Goal: Information Seeking & Learning: Compare options

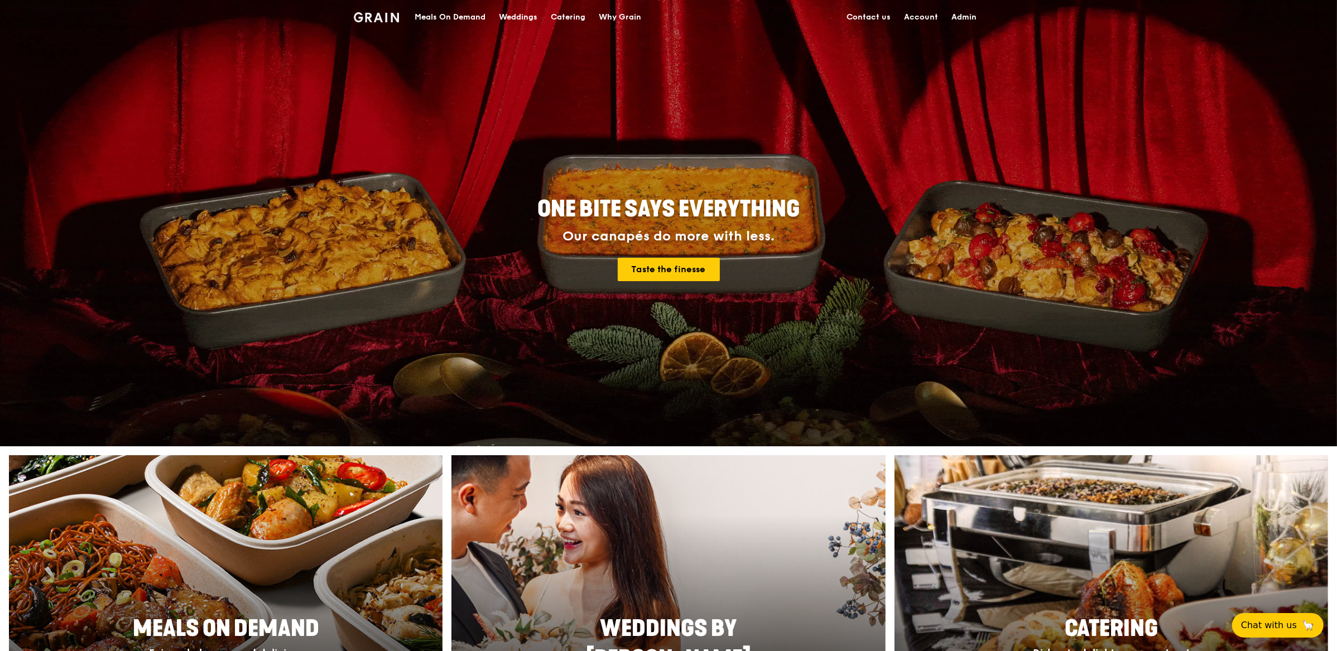
click at [975, 13] on link "Admin" at bounding box center [964, 17] width 39 height 33
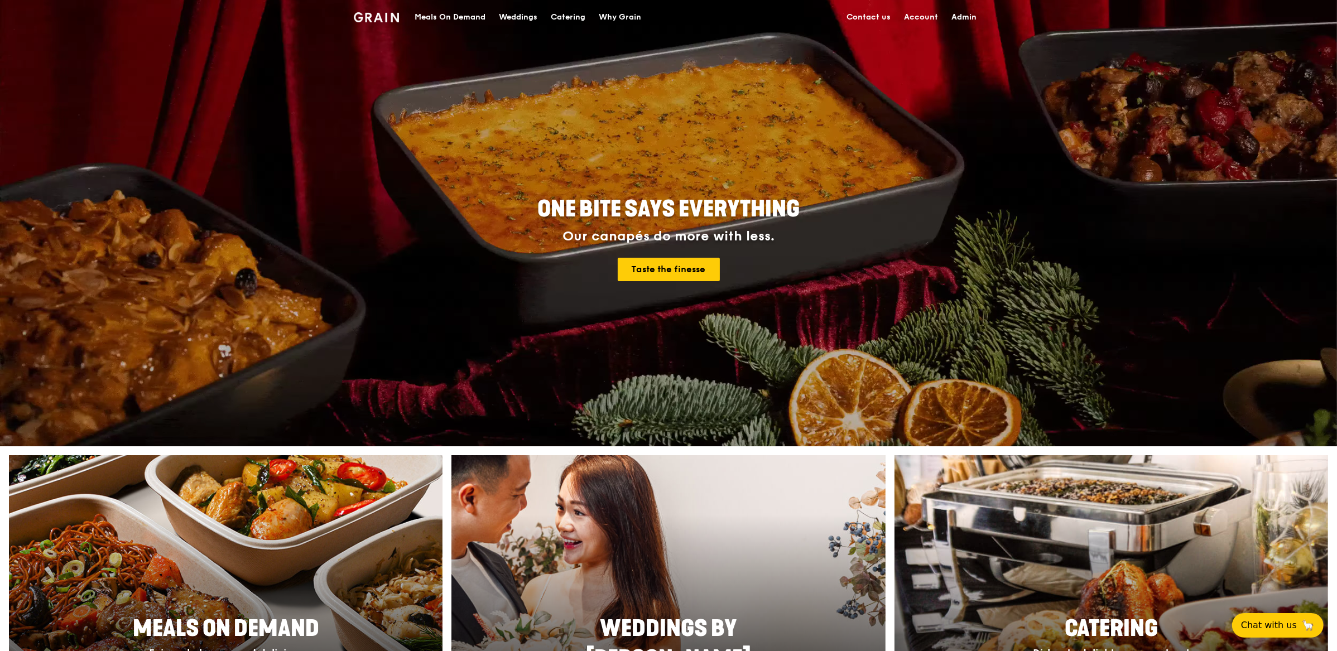
select select "100"
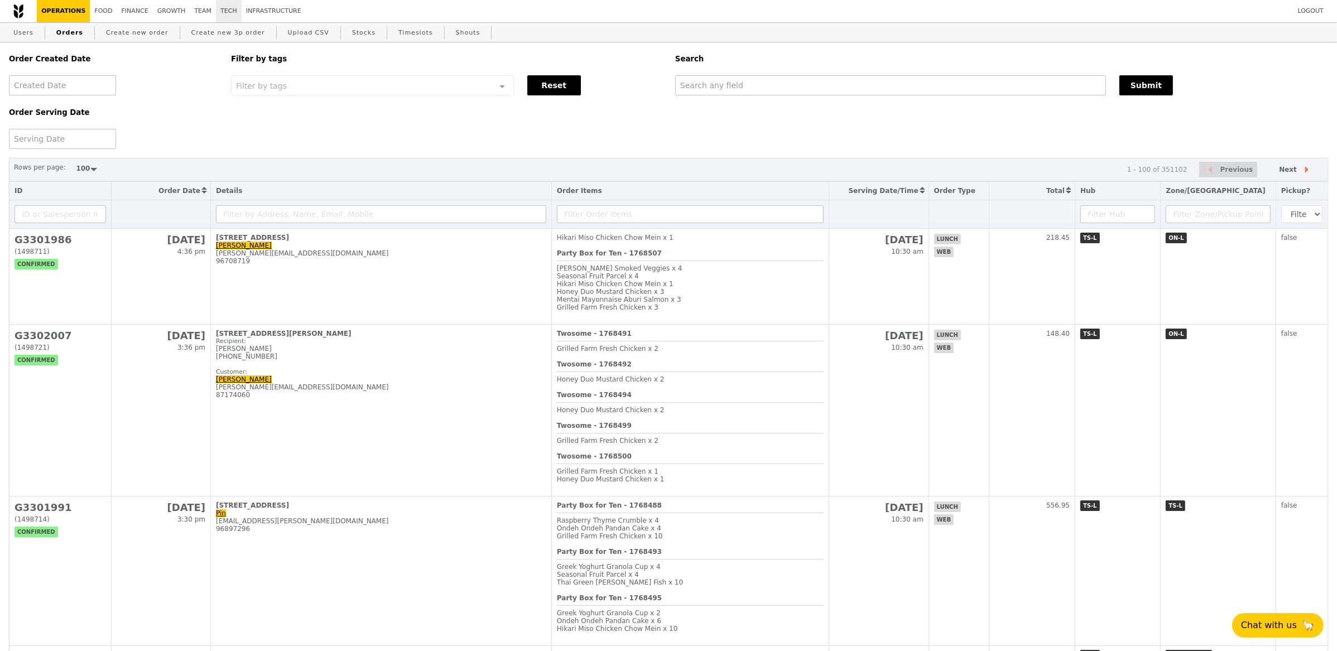
click at [224, 9] on link "Tech" at bounding box center [229, 11] width 26 height 22
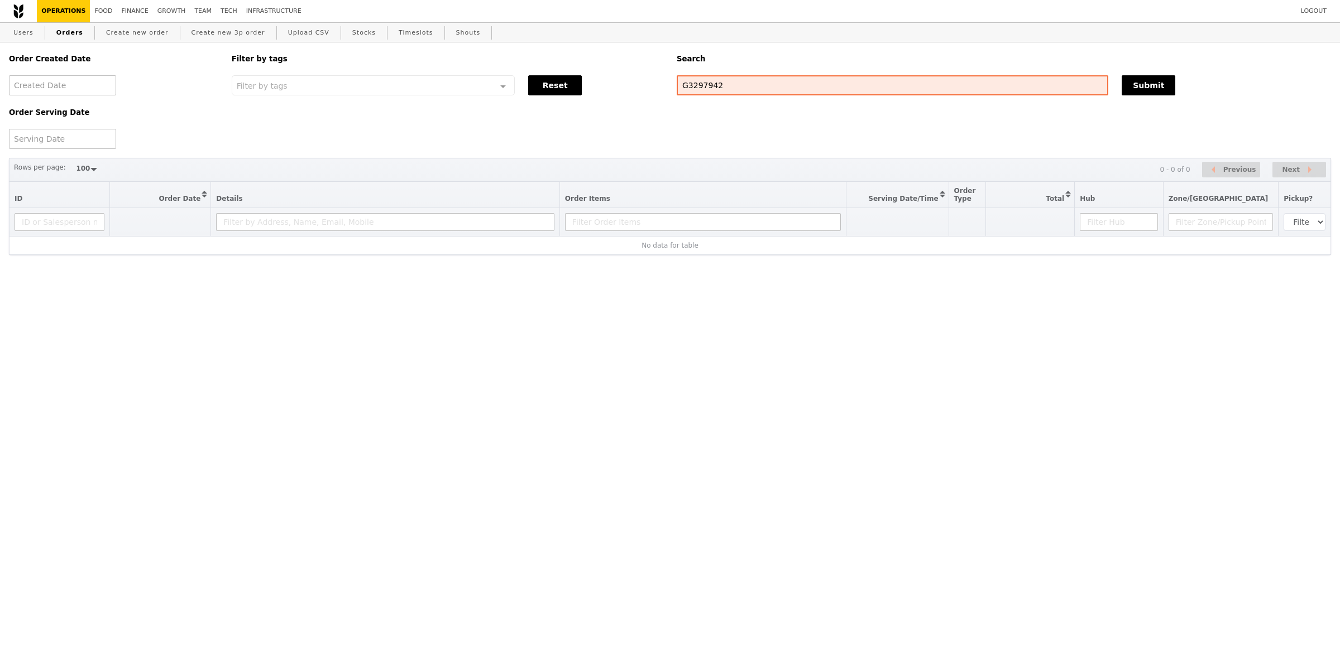
select select "100"
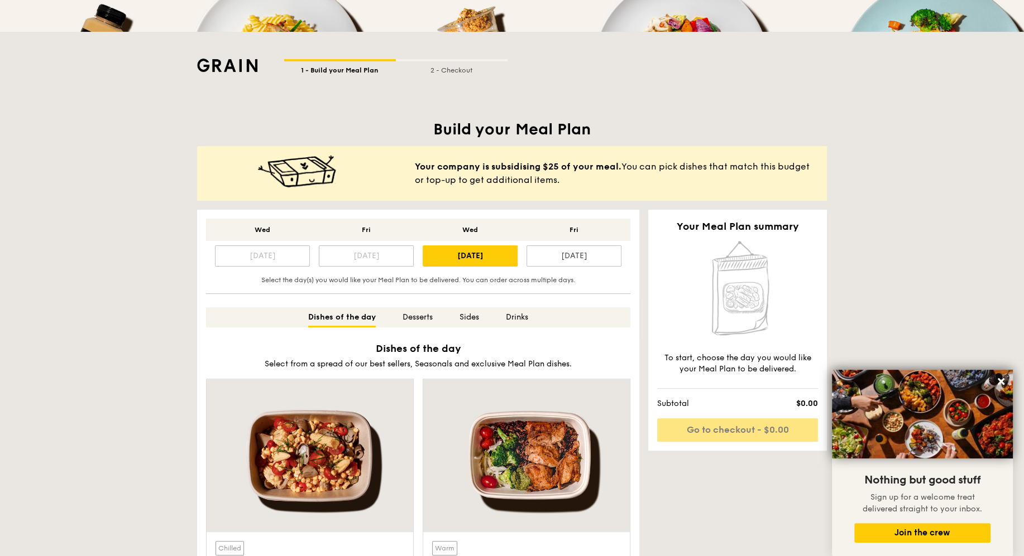
scroll to position [402, 0]
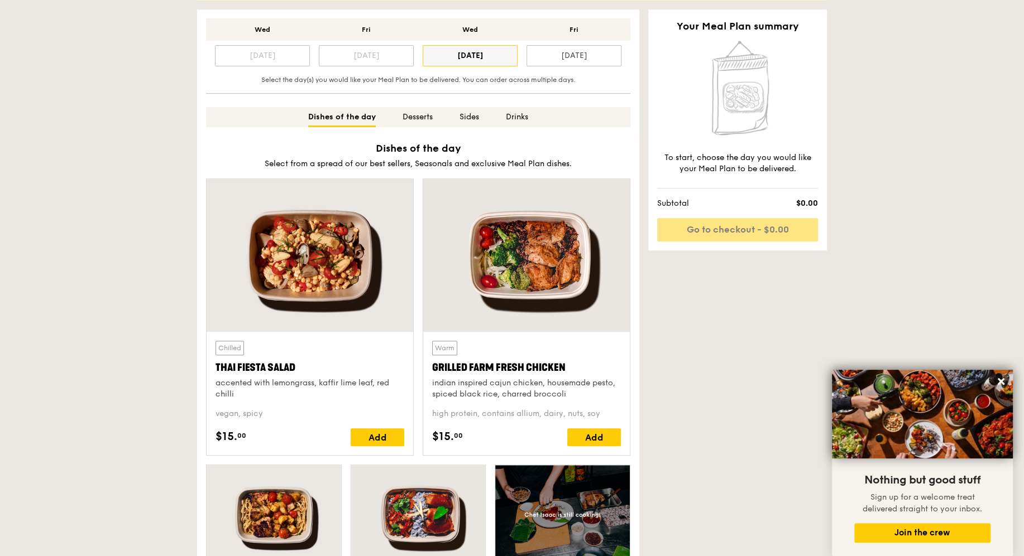
click at [472, 60] on div "Oct 22" at bounding box center [470, 55] width 95 height 21
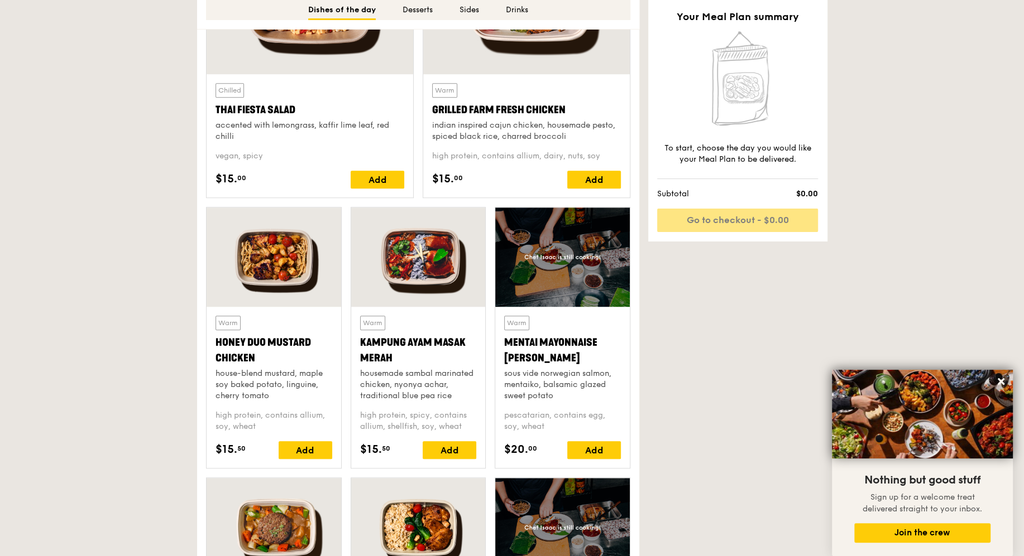
scroll to position [817, 0]
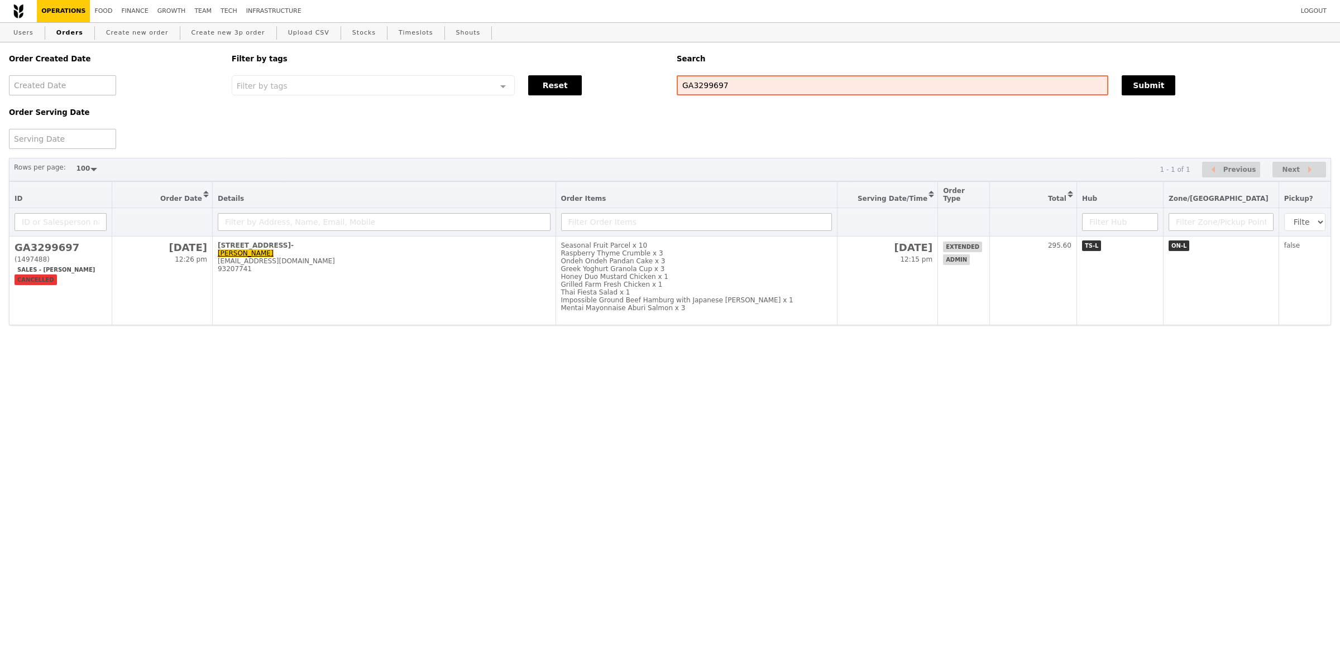
select select "100"
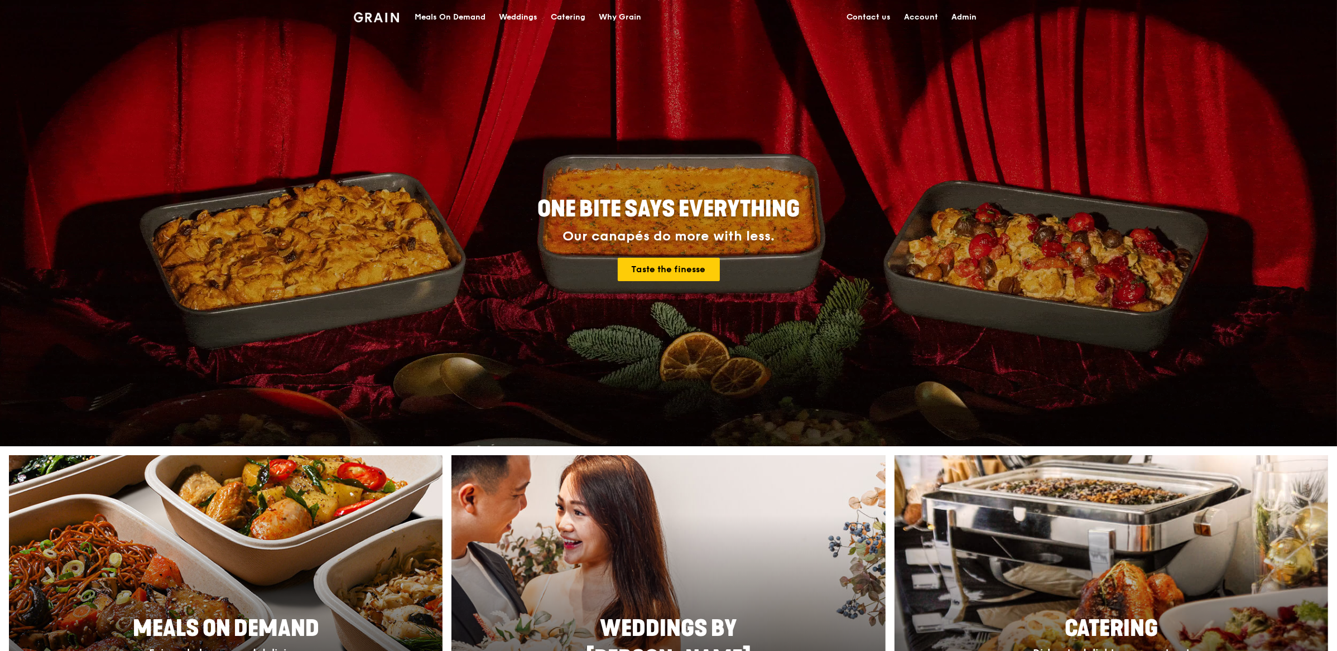
click at [476, 23] on div "Meals On Demand" at bounding box center [450, 17] width 71 height 33
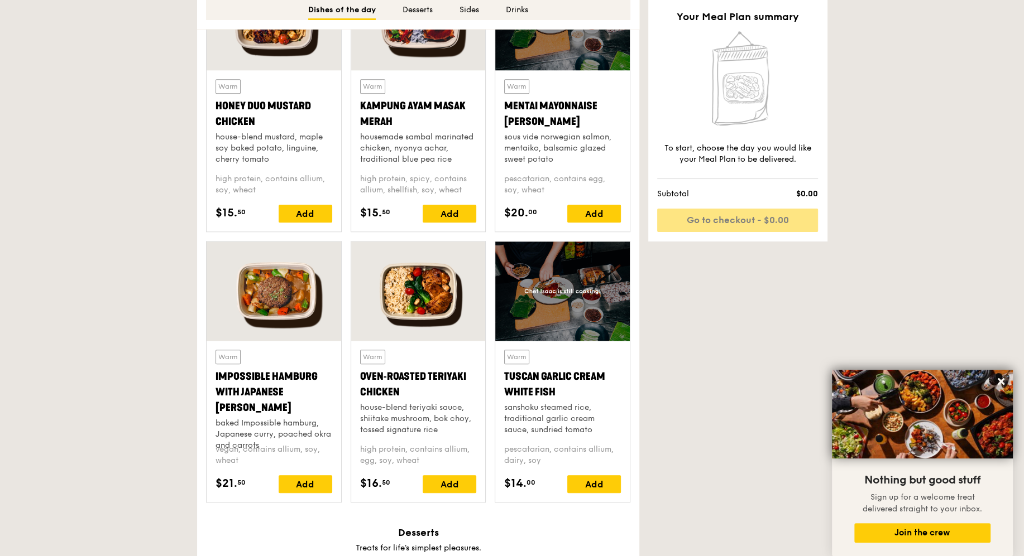
scroll to position [908, 0]
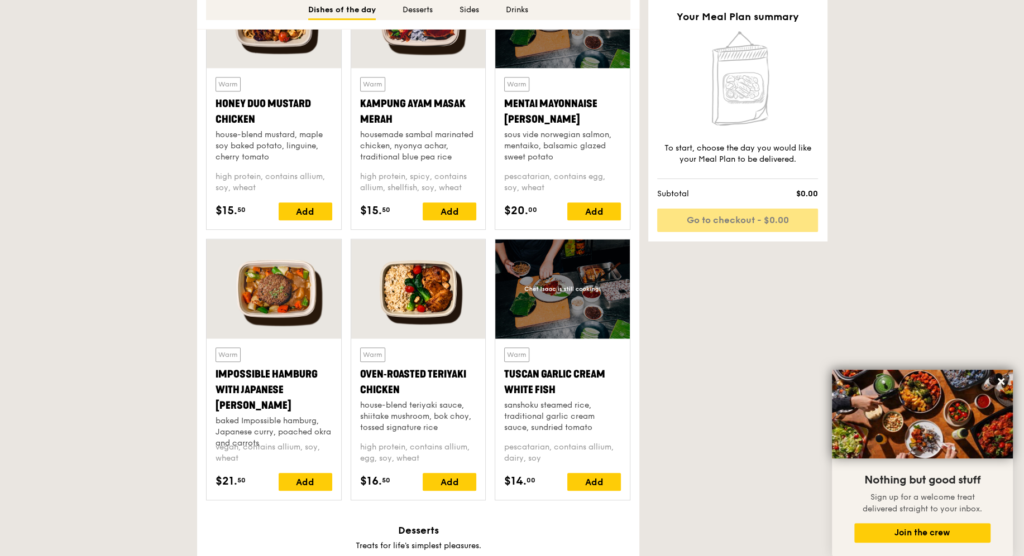
click at [561, 328] on div at bounding box center [562, 288] width 135 height 99
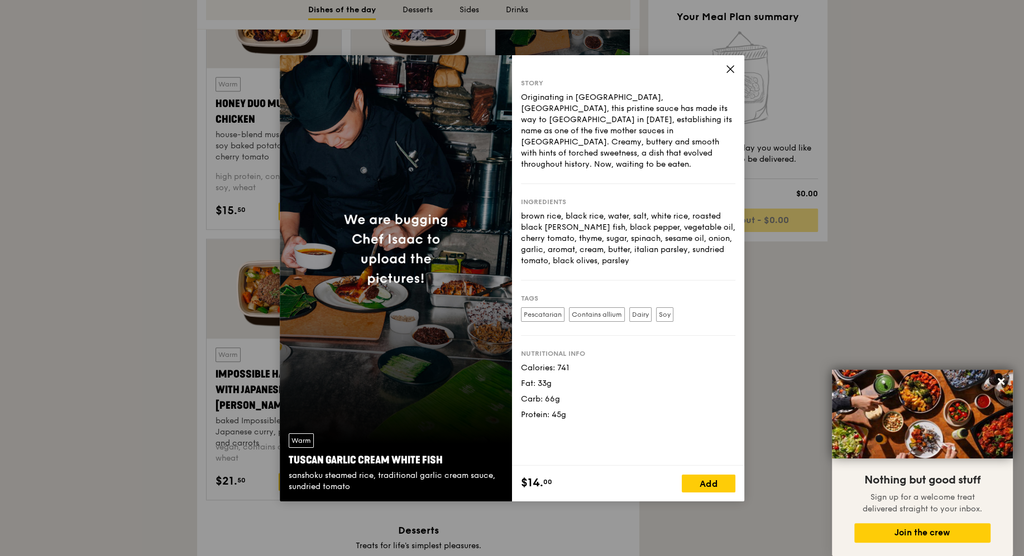
click at [727, 70] on icon at bounding box center [730, 69] width 10 height 10
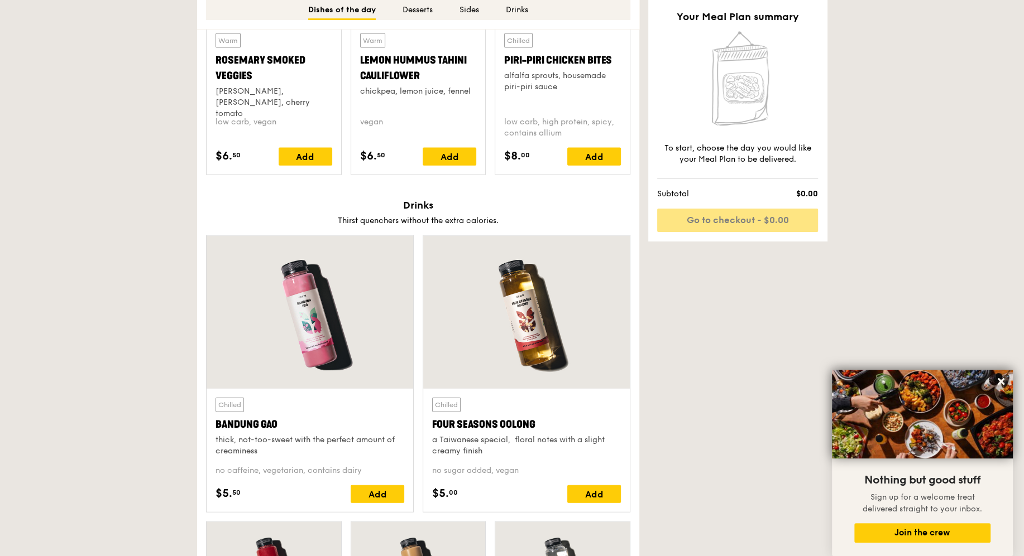
scroll to position [0, 0]
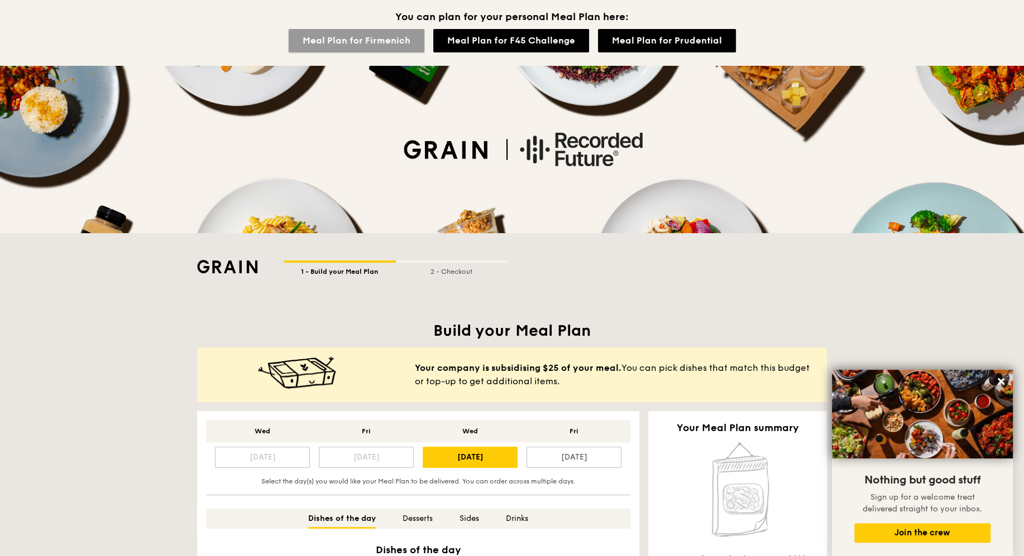
click at [381, 42] on link "Meal Plan for Firmenich" at bounding box center [357, 40] width 136 height 23
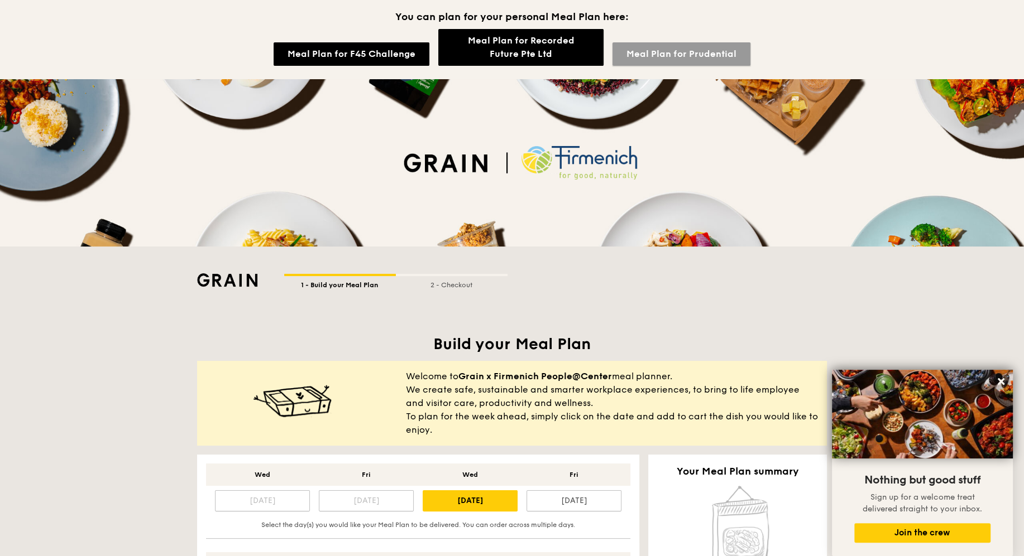
click at [677, 56] on link "Meal Plan for Prudential" at bounding box center [681, 53] width 138 height 23
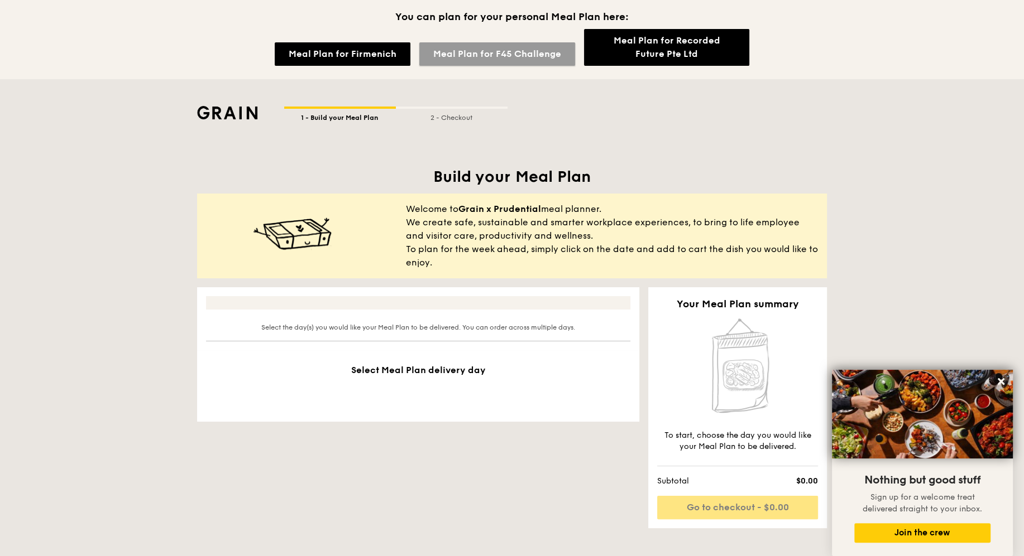
click at [511, 57] on link "Meal Plan for F45 Challenge" at bounding box center [497, 53] width 156 height 23
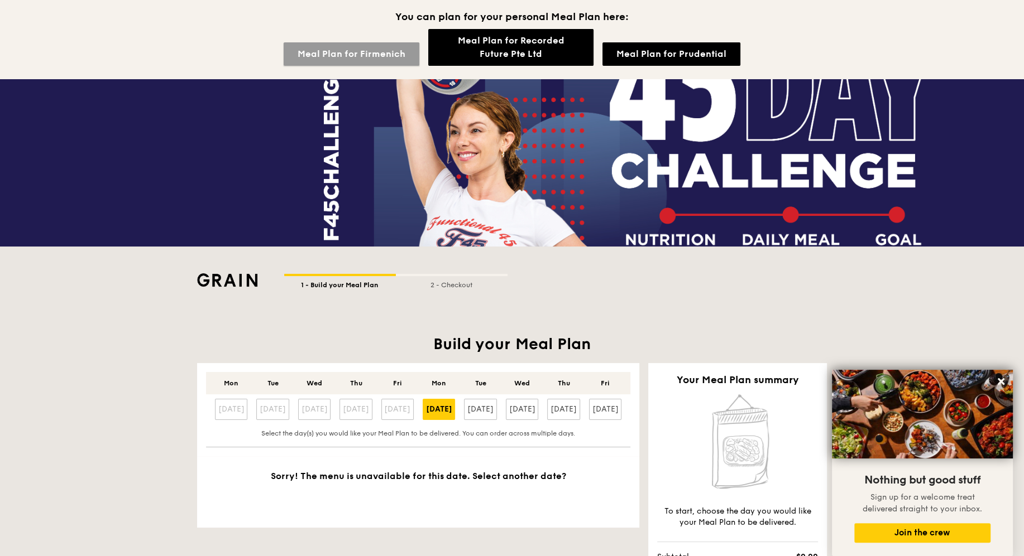
click at [407, 48] on link "Meal Plan for Firmenich" at bounding box center [352, 53] width 136 height 23
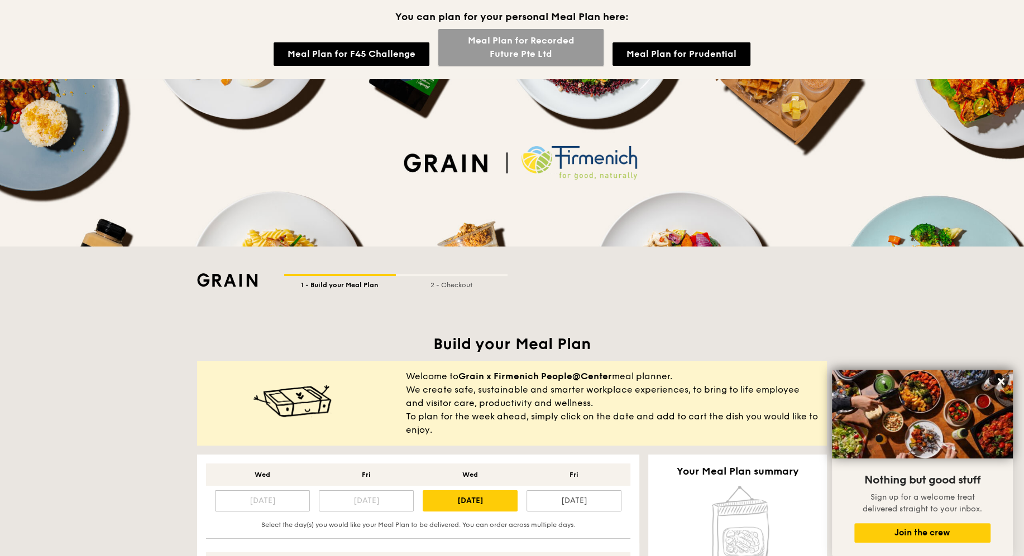
click at [481, 46] on link "Meal Plan for Recorded Future Pte Ltd" at bounding box center [520, 47] width 165 height 37
